Goal: Use online tool/utility

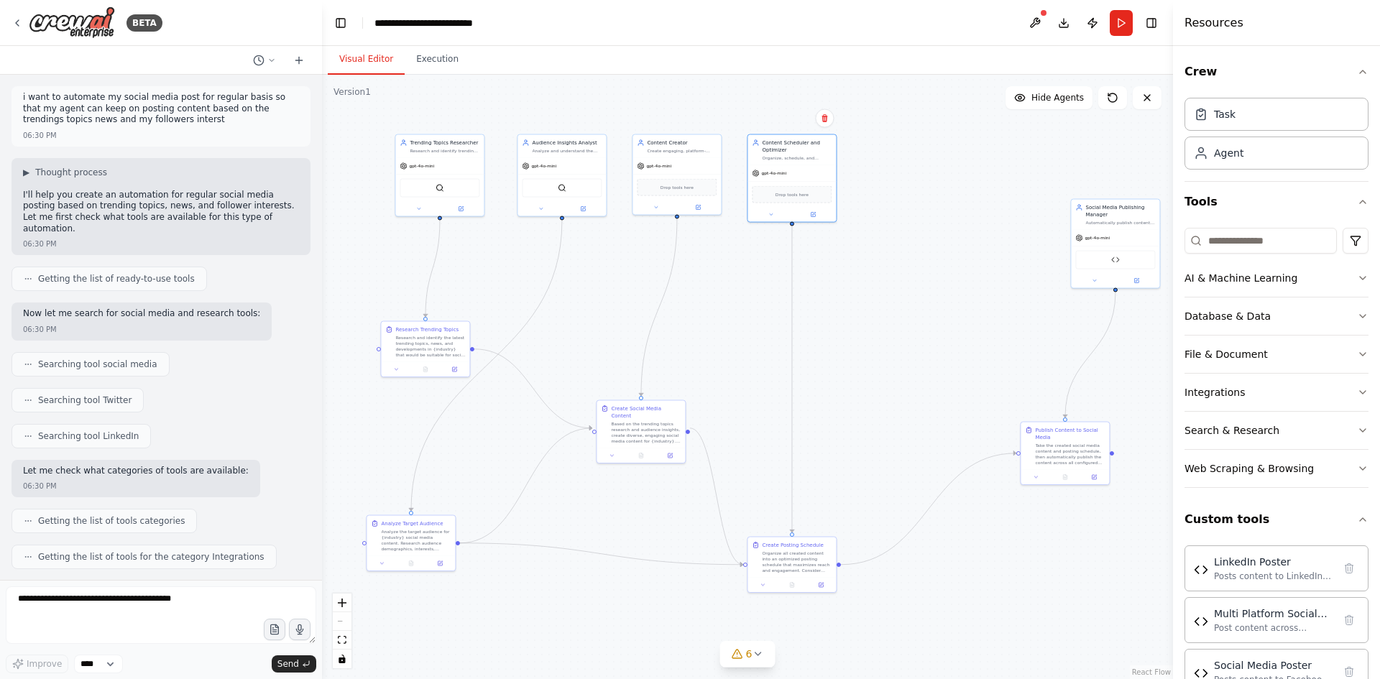
scroll to position [5556, 0]
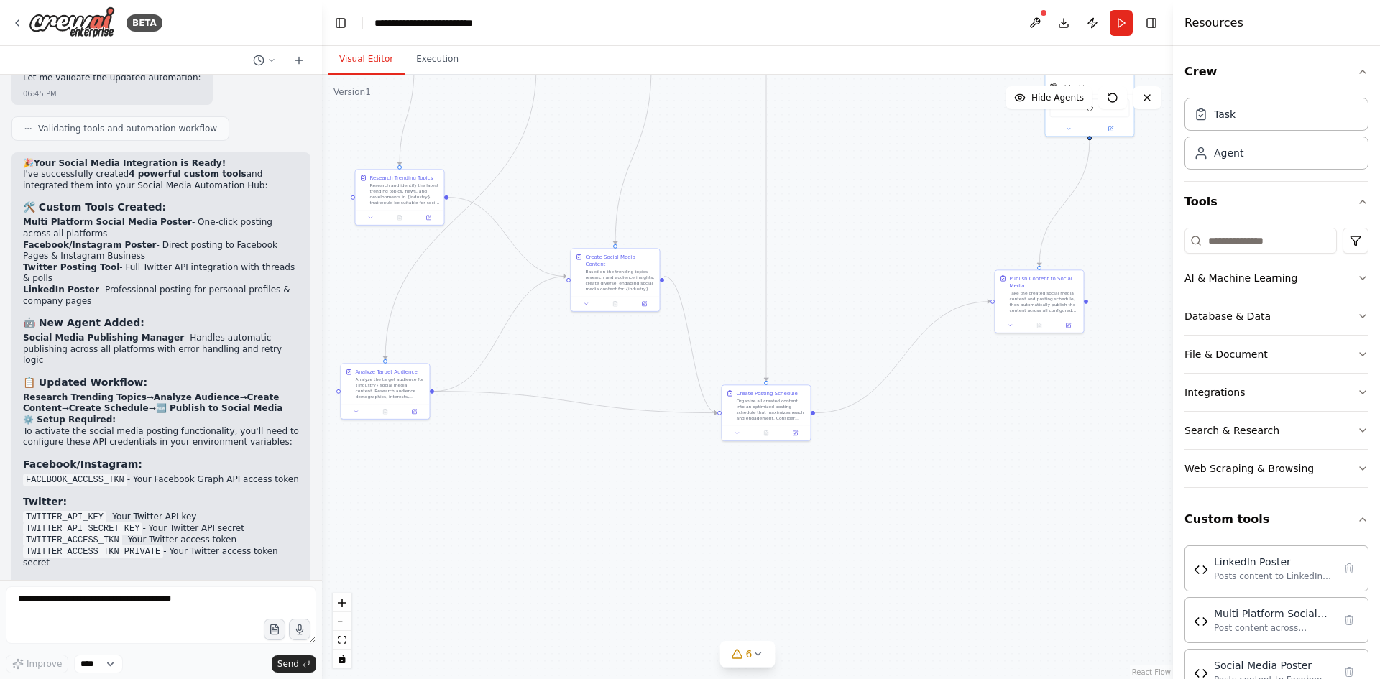
drag, startPoint x: 888, startPoint y: 463, endPoint x: 704, endPoint y: 209, distance: 313.9
click at [704, 209] on div ".deletable-edge-delete-btn { width: 20px; height: 20px; border: 0px solid #ffff…" at bounding box center [747, 377] width 851 height 605
drag, startPoint x: 1016, startPoint y: 276, endPoint x: 941, endPoint y: 322, distance: 88.4
click at [941, 322] on div "Publish Content to Social Media" at bounding box center [973, 316] width 70 height 14
drag, startPoint x: 628, startPoint y: 216, endPoint x: 708, endPoint y: 417, distance: 216.1
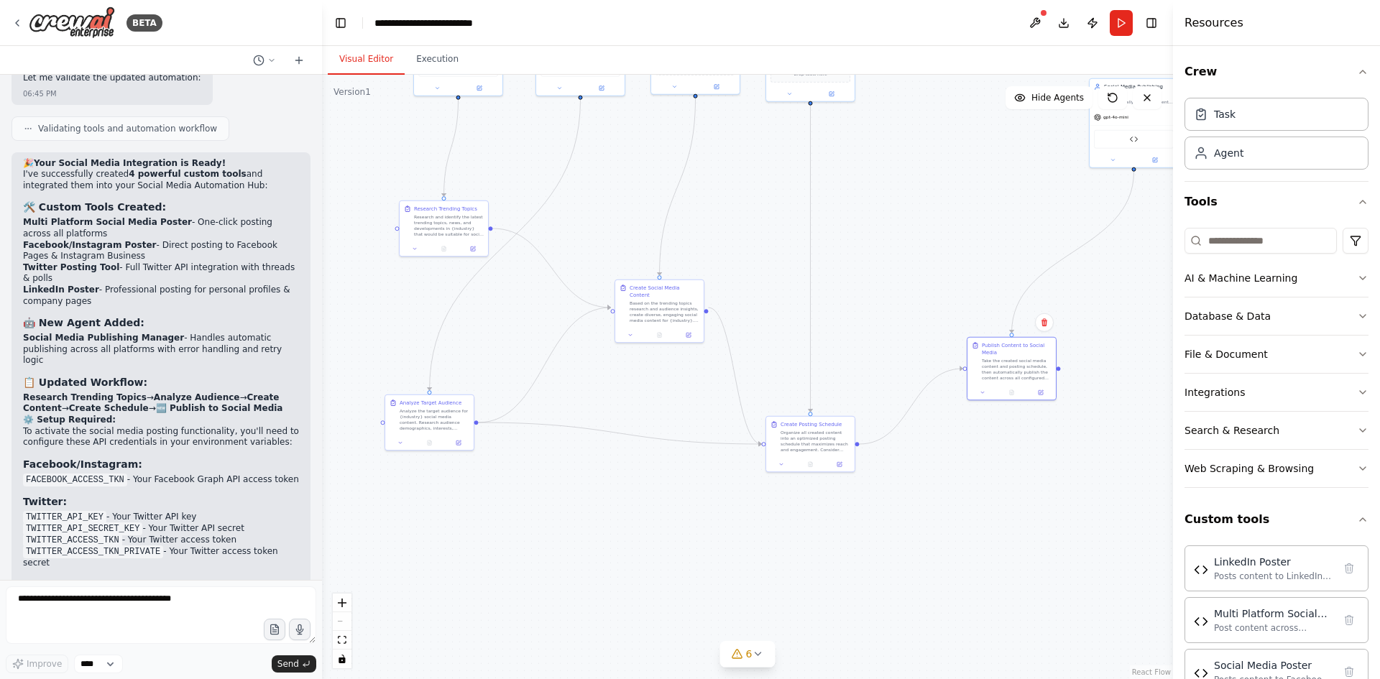
click at [710, 421] on div ".deletable-edge-delete-btn { width: 20px; height: 20px; border: 0px solid #ffff…" at bounding box center [747, 377] width 851 height 605
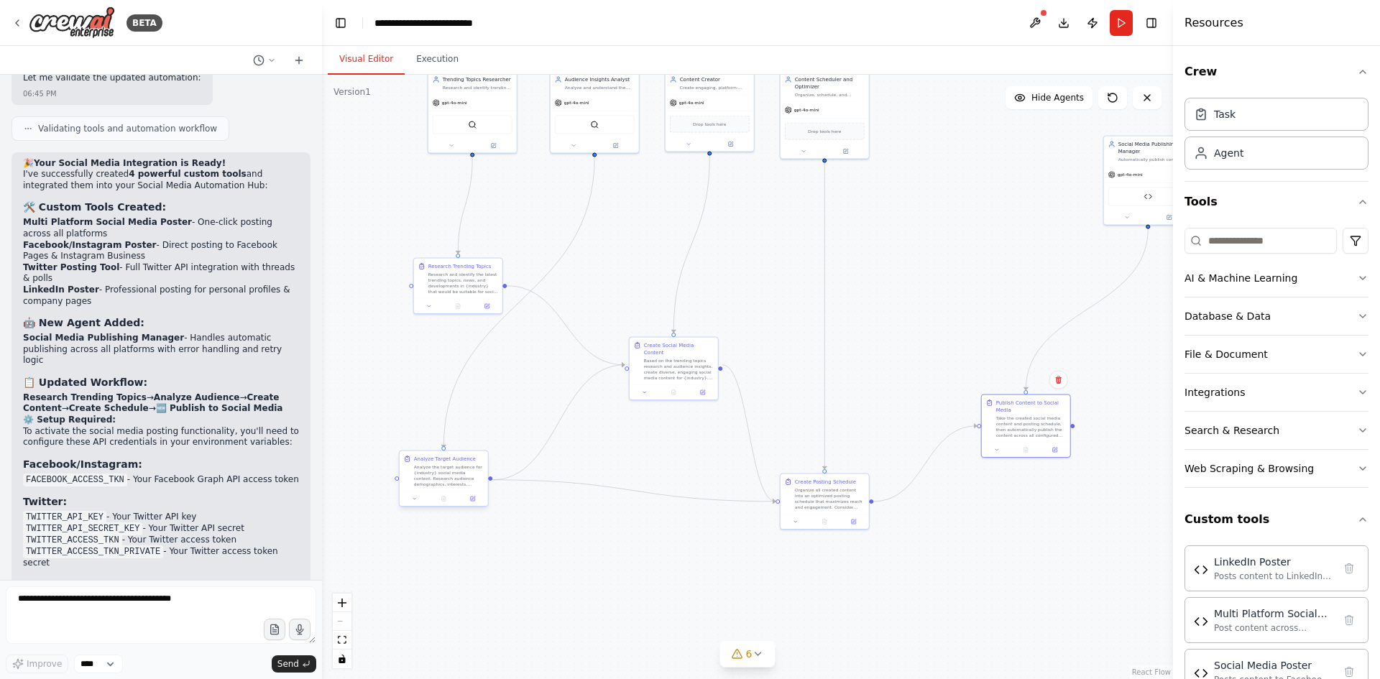
click at [428, 482] on div "Analyze the target audience for {industry} social media content. Research audie…" at bounding box center [449, 475] width 70 height 23
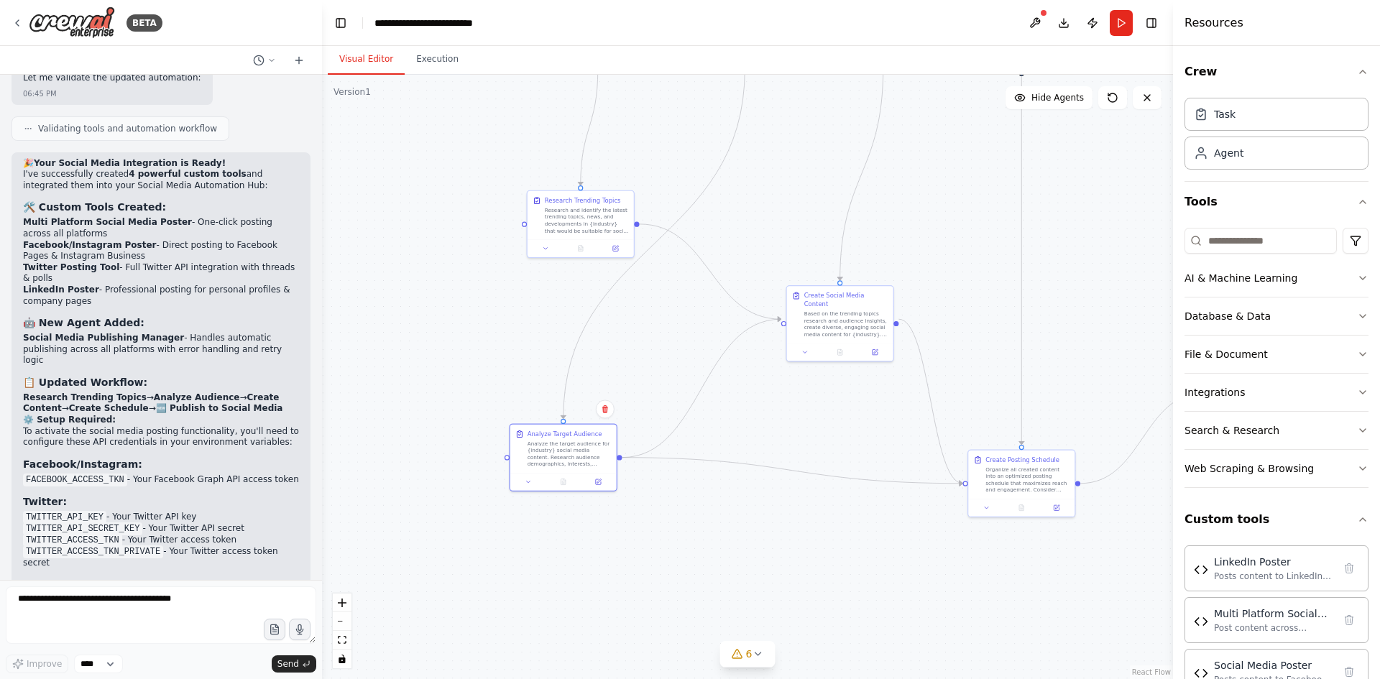
drag, startPoint x: 414, startPoint y: 330, endPoint x: 490, endPoint y: 332, distance: 76.2
click at [490, 332] on div ".deletable-edge-delete-btn { width: 20px; height: 20px; border: 0px solid #ffff…" at bounding box center [747, 377] width 851 height 605
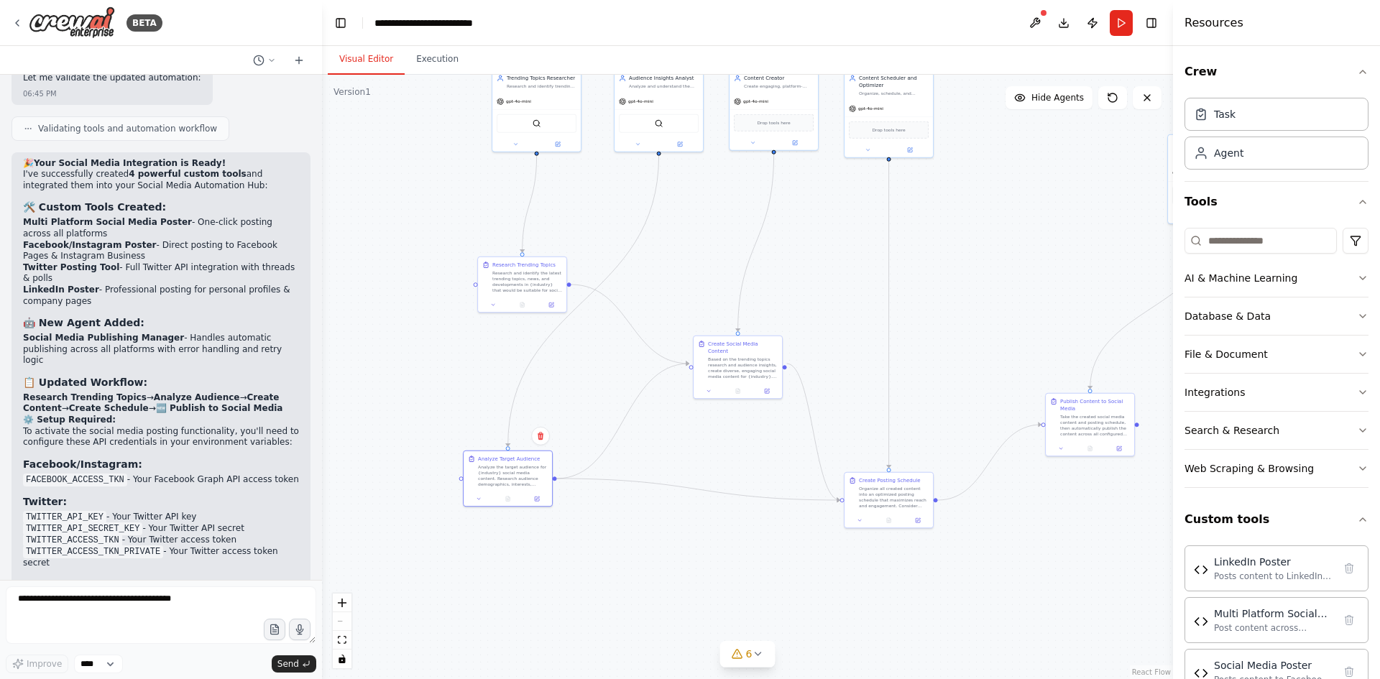
drag, startPoint x: 568, startPoint y: 300, endPoint x: 485, endPoint y: 354, distance: 98.3
click at [485, 354] on div ".deletable-edge-delete-btn { width: 20px; height: 20px; border: 0px solid #ffff…" at bounding box center [747, 377] width 851 height 605
click at [587, 464] on div at bounding box center [594, 468] width 88 height 15
click at [598, 474] on div "Analyze Target Audience Analyze the target audience for {industry} social media…" at bounding box center [609, 463] width 90 height 57
drag, startPoint x: 529, startPoint y: 275, endPoint x: 453, endPoint y: 378, distance: 127.9
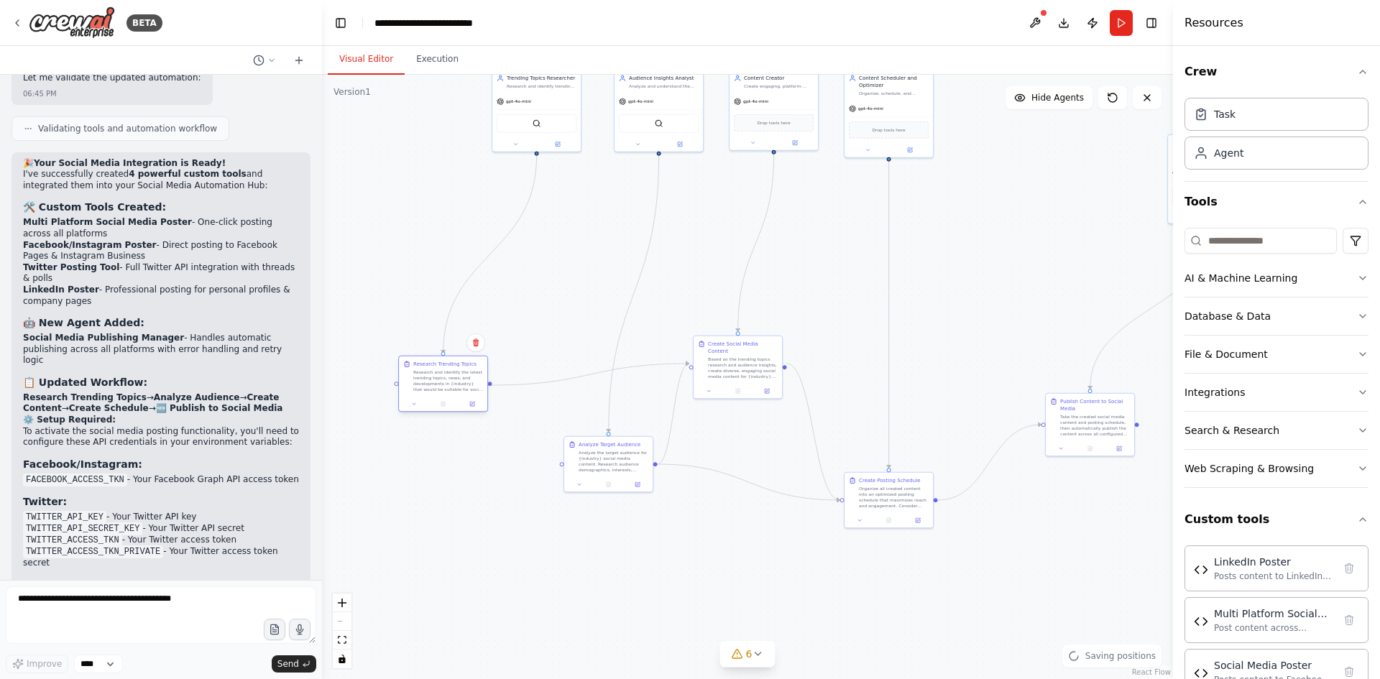
click at [453, 378] on div "Research and identify the latest trending topics, news, and developments in {in…" at bounding box center [448, 380] width 70 height 23
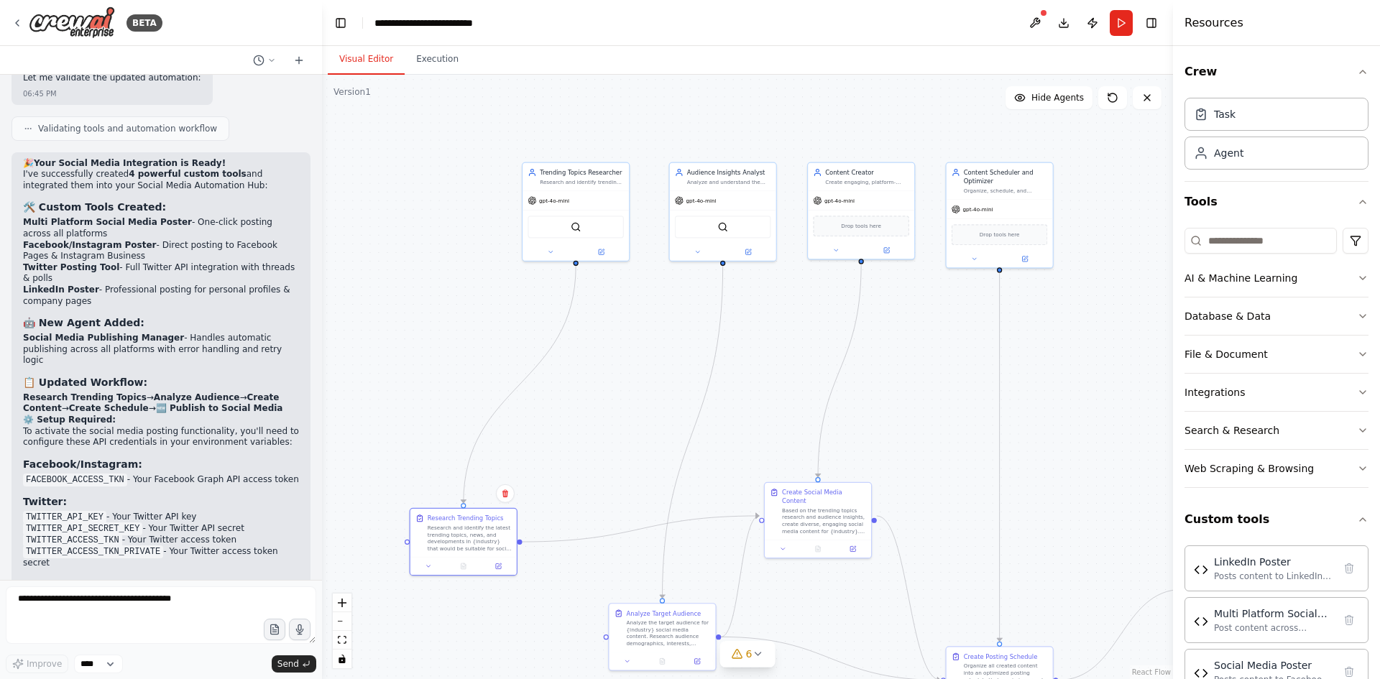
drag, startPoint x: 932, startPoint y: 233, endPoint x: 931, endPoint y: 373, distance: 140.2
click at [946, 389] on div ".deletable-edge-delete-btn { width: 20px; height: 20px; border: 0px solid #ffff…" at bounding box center [747, 377] width 851 height 605
drag, startPoint x: 724, startPoint y: 288, endPoint x: 708, endPoint y: 245, distance: 45.9
click at [708, 245] on div "SerperDevTool" at bounding box center [701, 243] width 96 height 22
drag, startPoint x: 606, startPoint y: 213, endPoint x: 484, endPoint y: 230, distance: 123.4
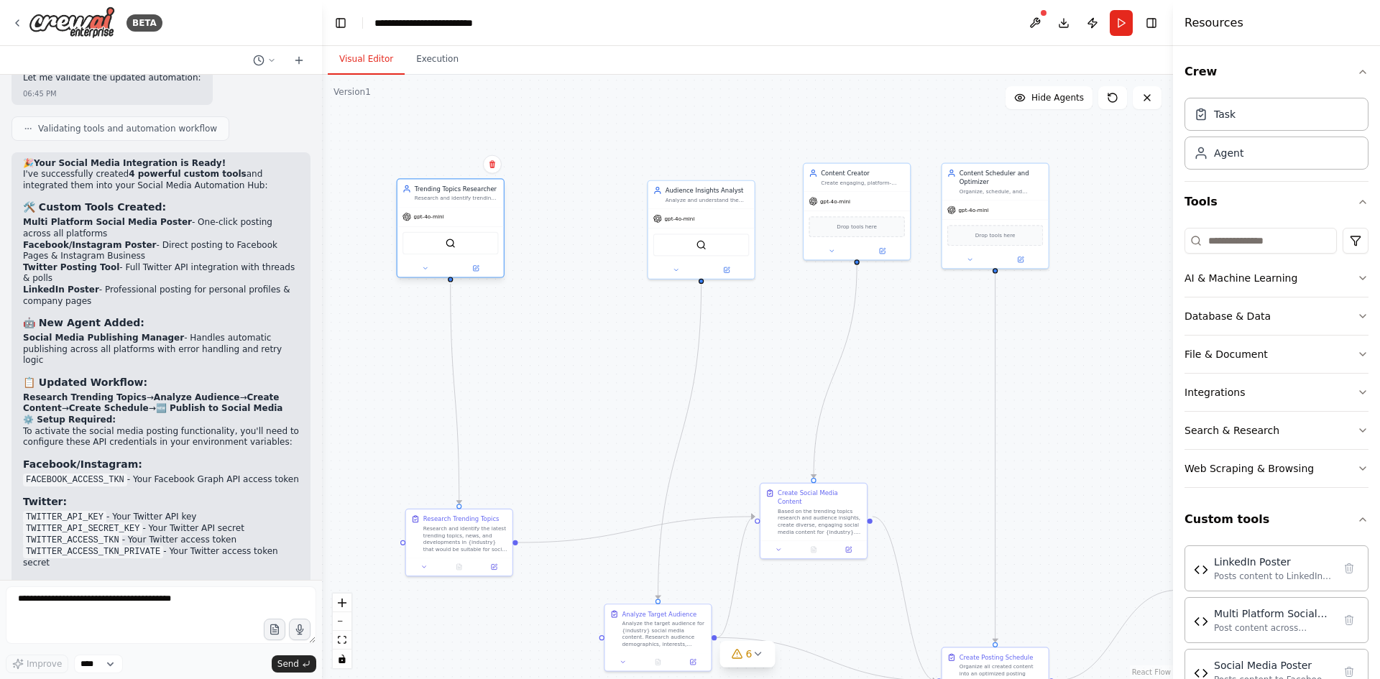
click at [484, 230] on div "SerperDevTool" at bounding box center [450, 242] width 106 height 33
drag, startPoint x: 484, startPoint y: 230, endPoint x: 504, endPoint y: 234, distance: 20.4
click at [504, 234] on div "SerperDevTool" at bounding box center [459, 242] width 106 height 33
drag, startPoint x: 487, startPoint y: 221, endPoint x: 474, endPoint y: 223, distance: 13.1
click at [474, 223] on div "gpt-4o-mini" at bounding box center [459, 217] width 106 height 19
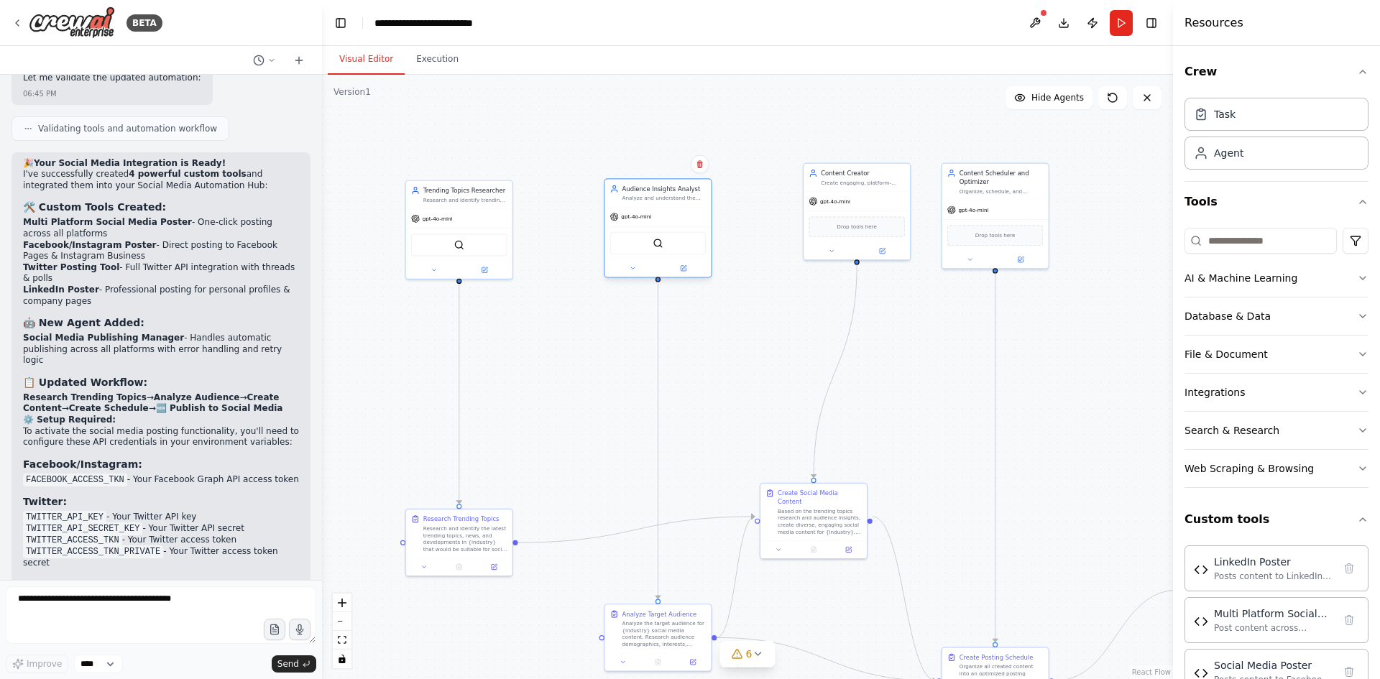
drag, startPoint x: 663, startPoint y: 221, endPoint x: 618, endPoint y: 221, distance: 44.6
click at [618, 221] on div "gpt-4o-mini" at bounding box center [658, 217] width 106 height 19
drag, startPoint x: 853, startPoint y: 197, endPoint x: 809, endPoint y: 216, distance: 48.6
click at [809, 216] on div "gpt-4o-mini" at bounding box center [813, 217] width 106 height 19
drag, startPoint x: 980, startPoint y: 211, endPoint x: 980, endPoint y: 233, distance: 22.3
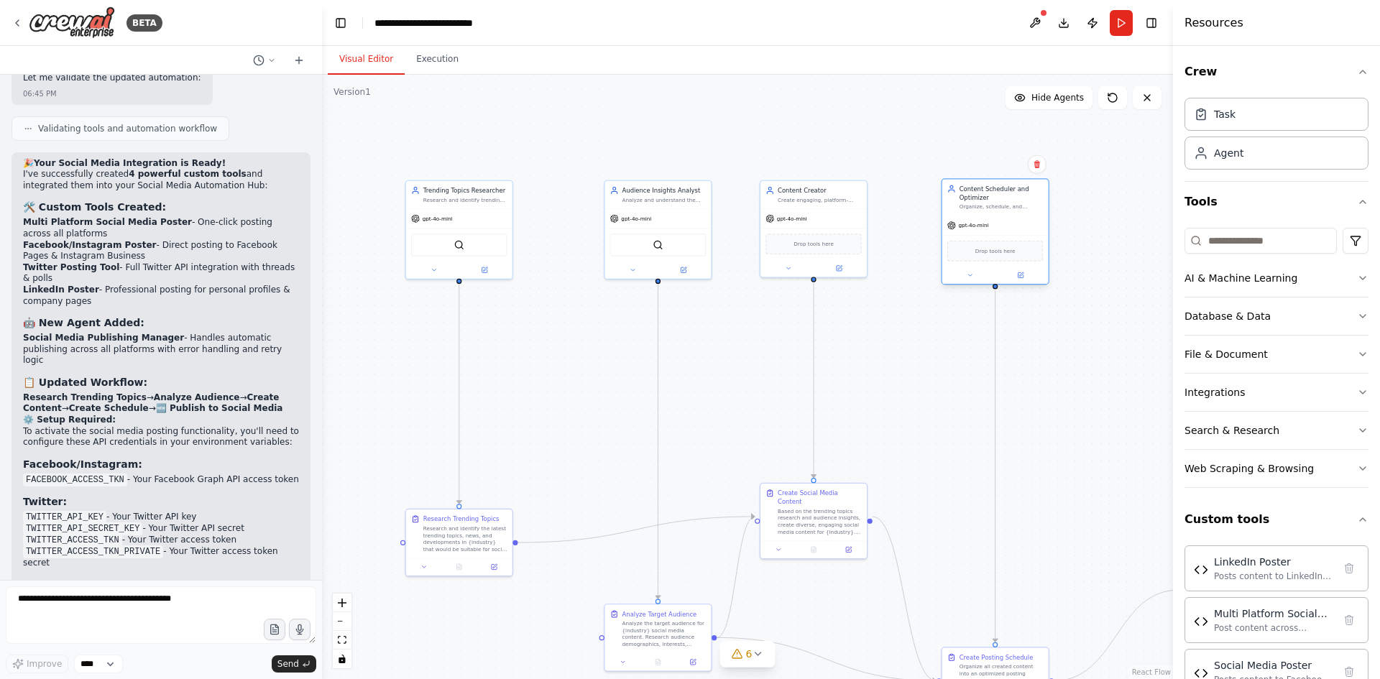
click at [980, 233] on div "gpt-4o-mini" at bounding box center [995, 225] width 106 height 19
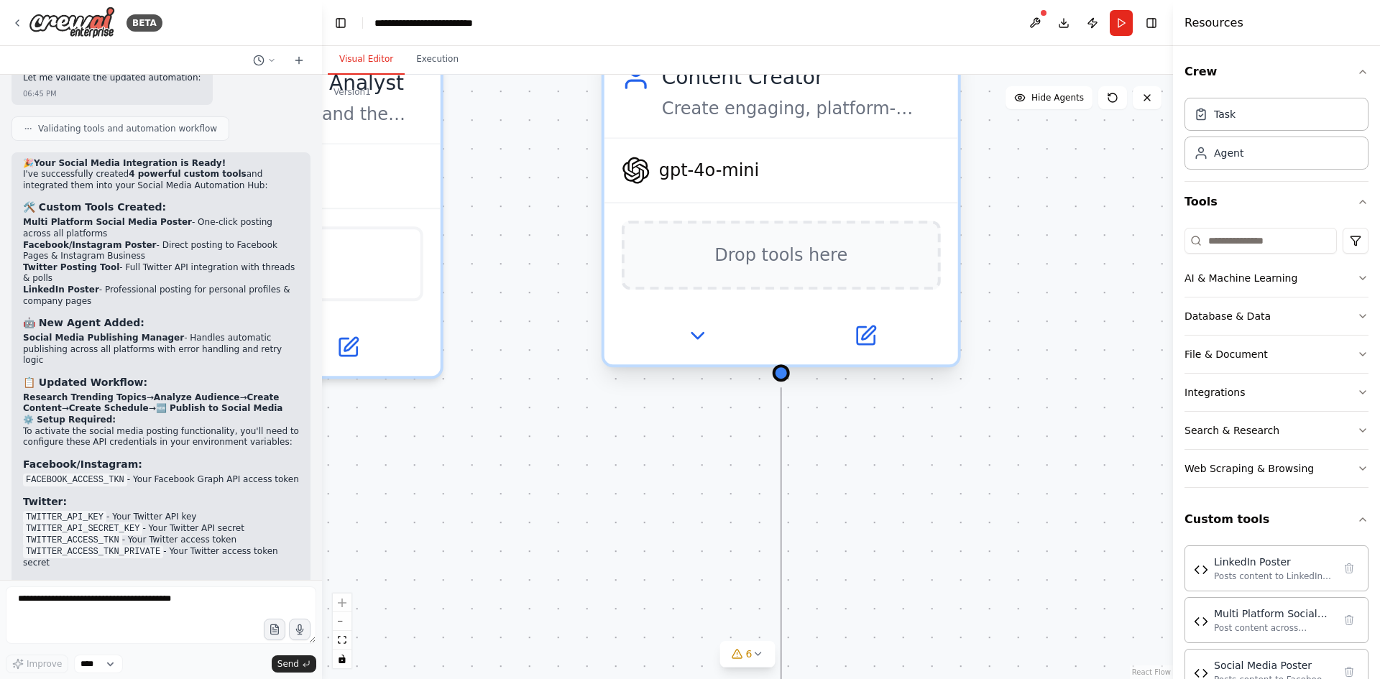
click at [802, 256] on span "Drop tools here" at bounding box center [780, 255] width 133 height 29
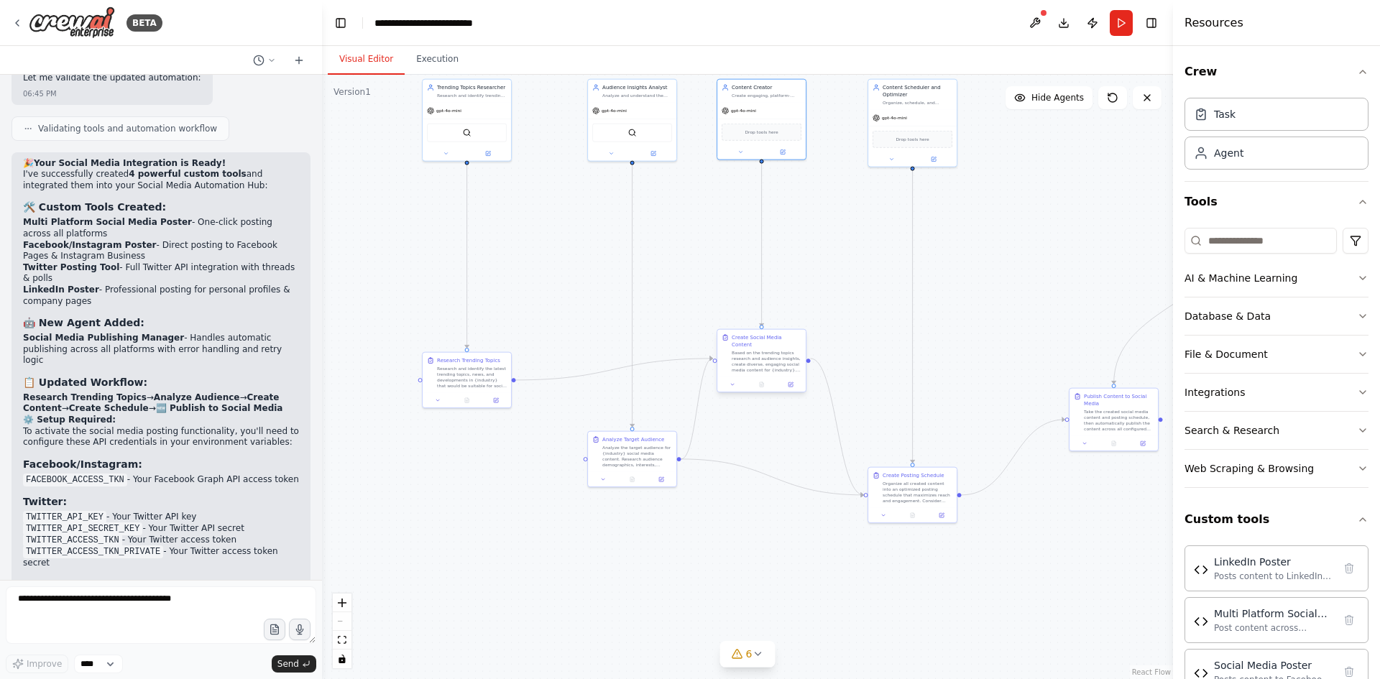
click at [737, 350] on div "Based on the trending topics research and audience insights, create diverse, en…" at bounding box center [767, 361] width 70 height 23
click at [775, 351] on div "Based on the trending topics research and audience insights, create diverse, en…" at bounding box center [767, 361] width 70 height 23
click at [732, 385] on div at bounding box center [761, 384] width 88 height 15
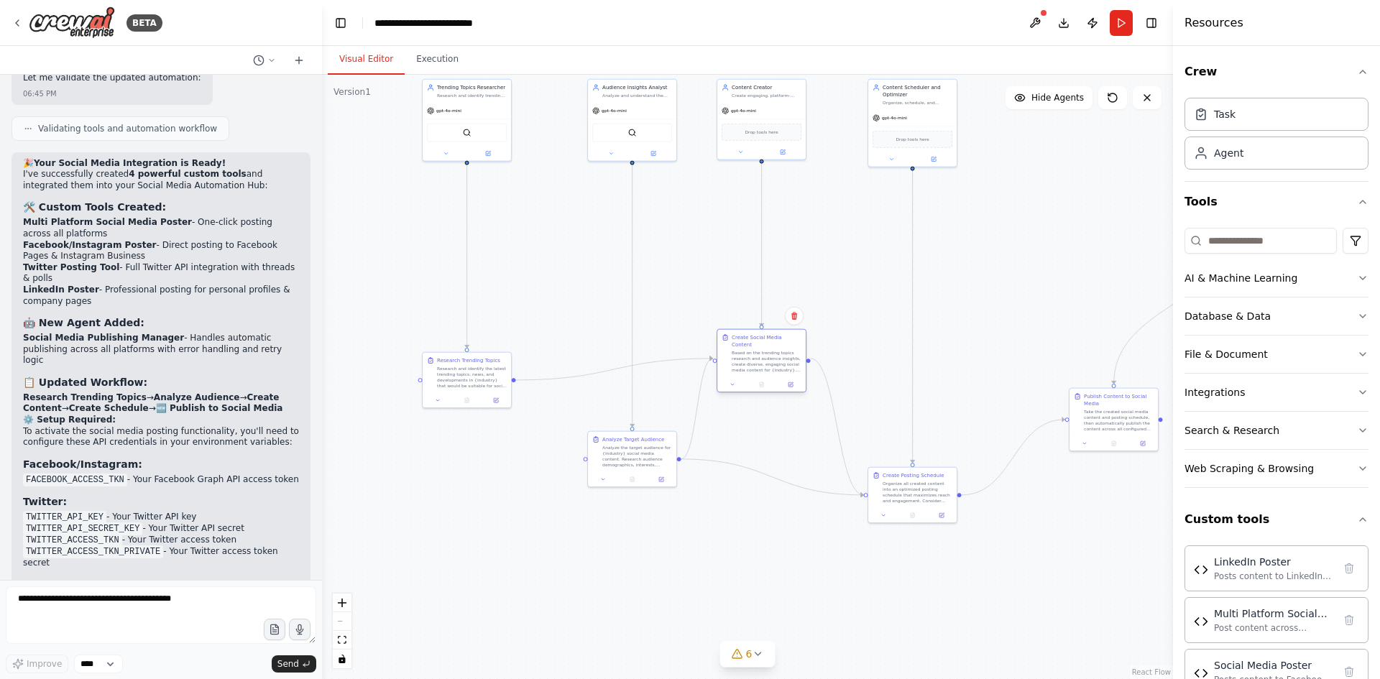
click at [738, 383] on div at bounding box center [761, 384] width 88 height 15
click at [732, 377] on div at bounding box center [761, 384] width 88 height 15
click at [732, 382] on icon at bounding box center [733, 385] width 6 height 6
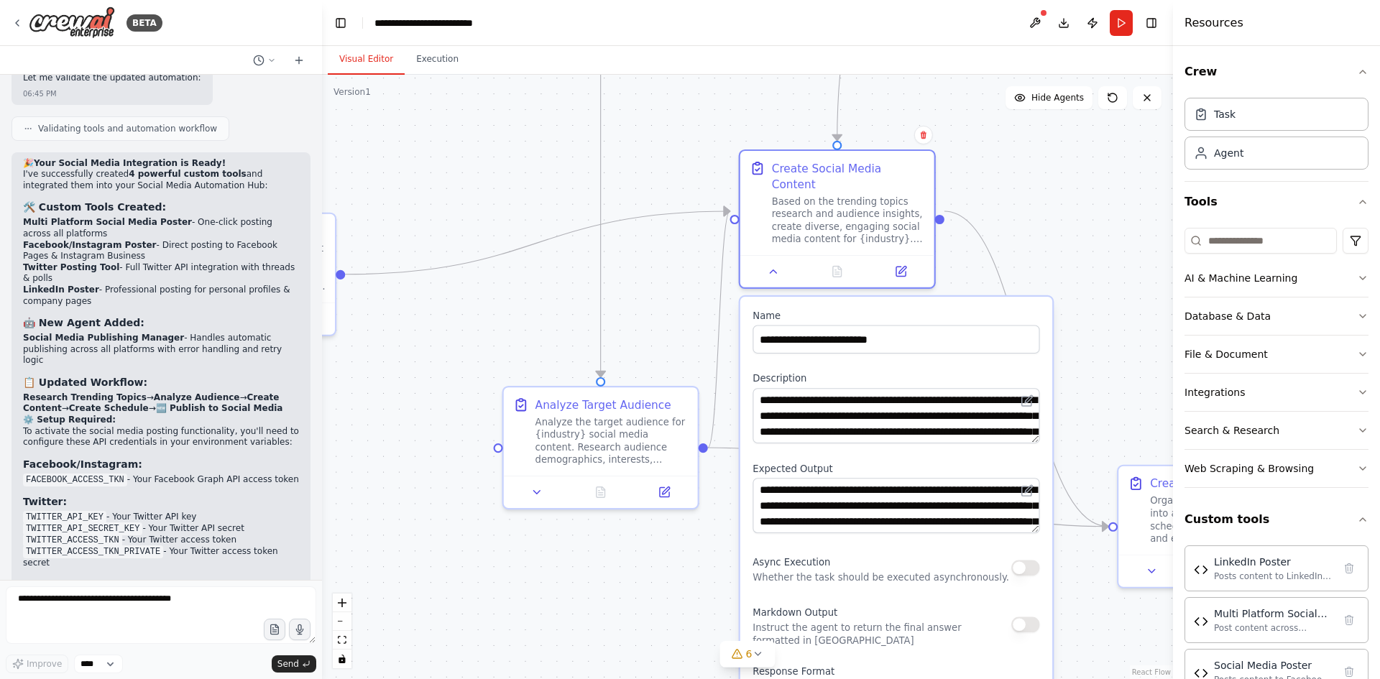
drag, startPoint x: 968, startPoint y: 563, endPoint x: 924, endPoint y: 550, distance: 45.7
click at [924, 552] on div "Async Execution Whether the task should be executed asynchronously." at bounding box center [881, 568] width 257 height 32
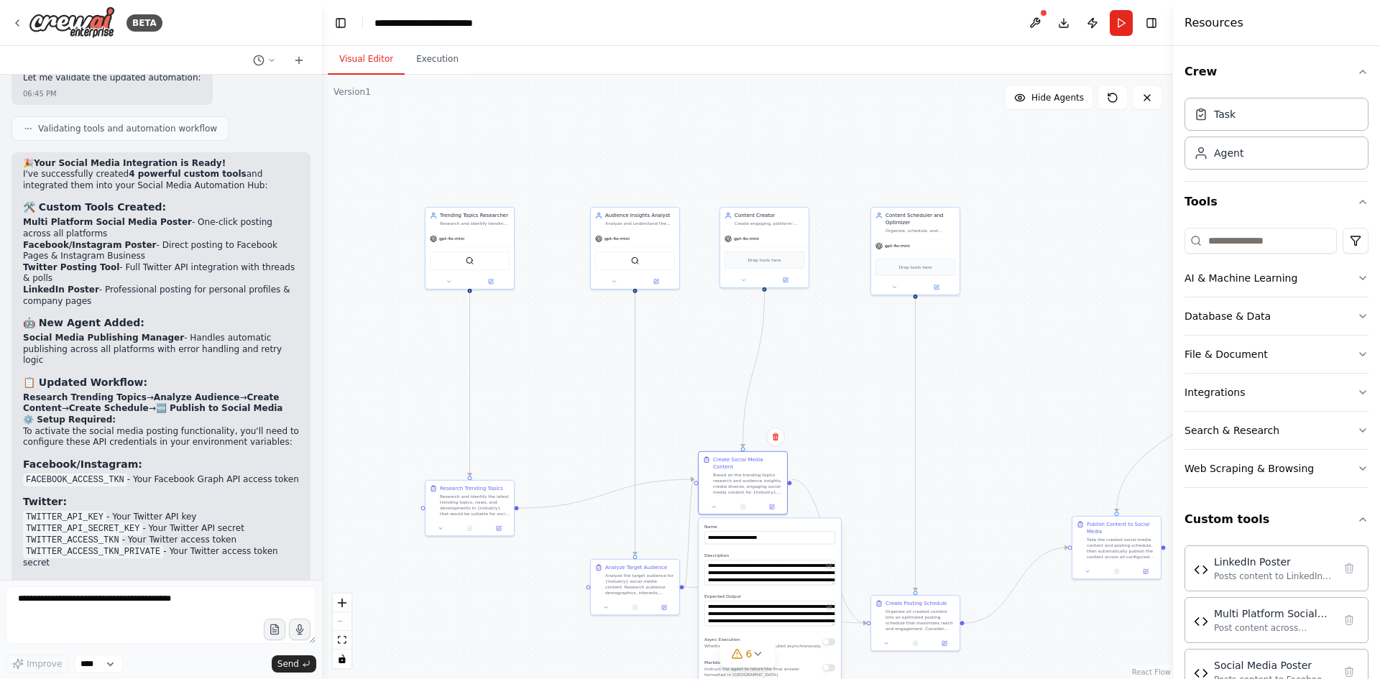
drag, startPoint x: 721, startPoint y: 149, endPoint x: 685, endPoint y: 282, distance: 137.7
click at [666, 406] on div ".deletable-edge-delete-btn { width: 20px; height: 20px; border: 0px solid #ffff…" at bounding box center [747, 377] width 851 height 605
